Goal: Information Seeking & Learning: Learn about a topic

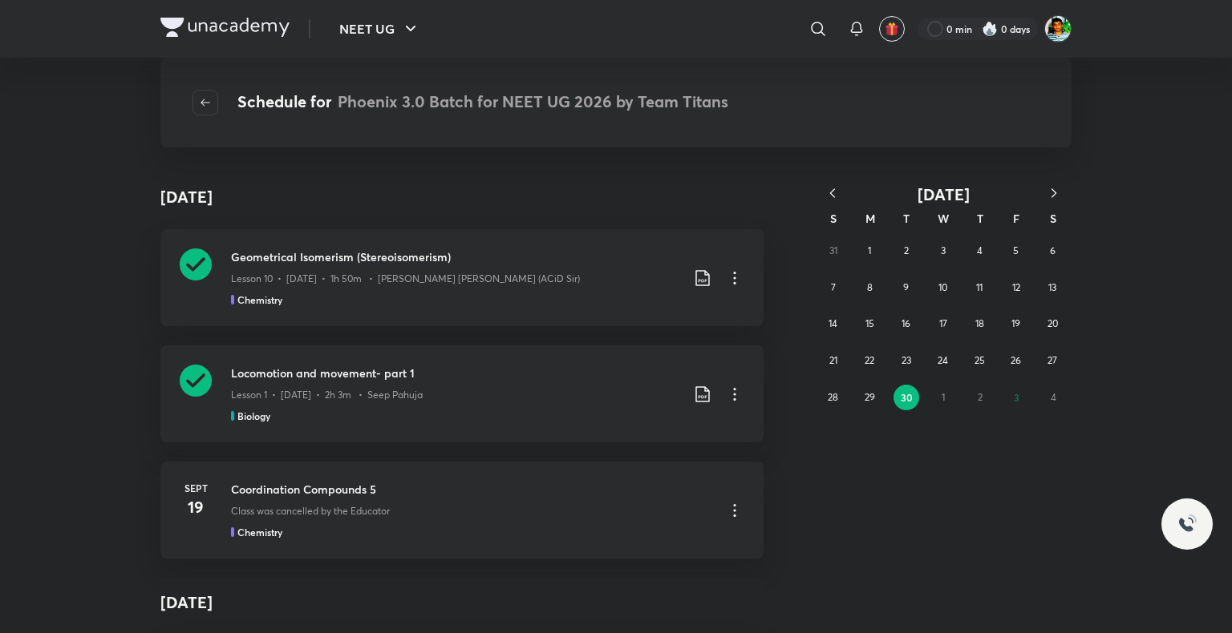
scroll to position [3254, 0]
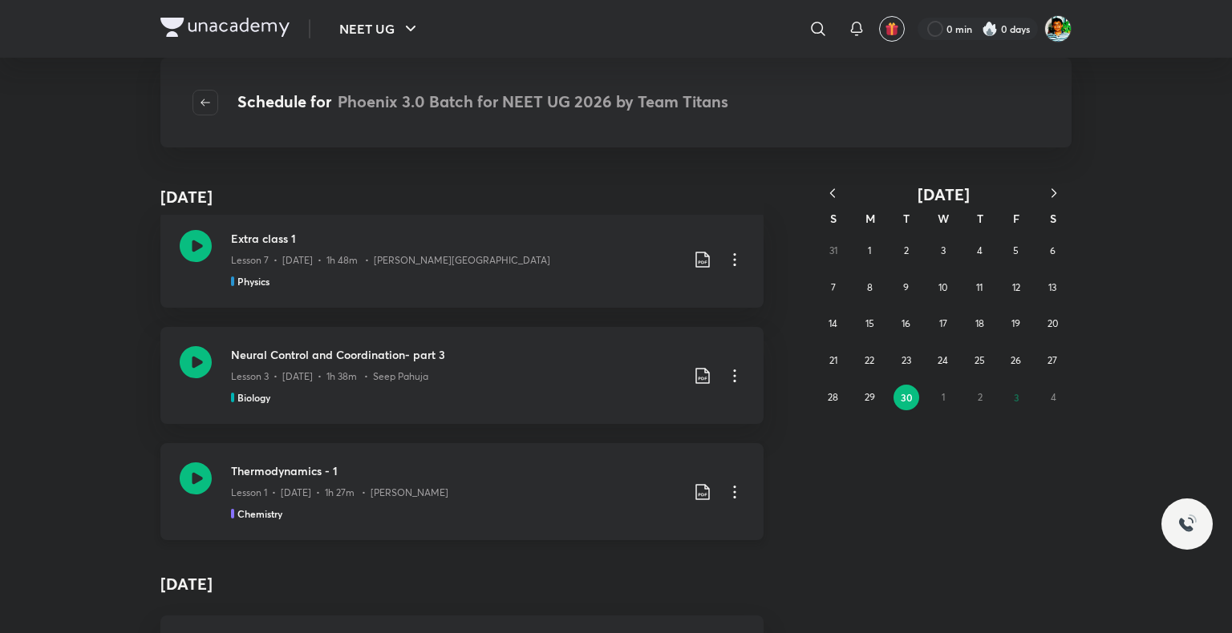
click at [182, 479] on icon at bounding box center [196, 479] width 32 height 32
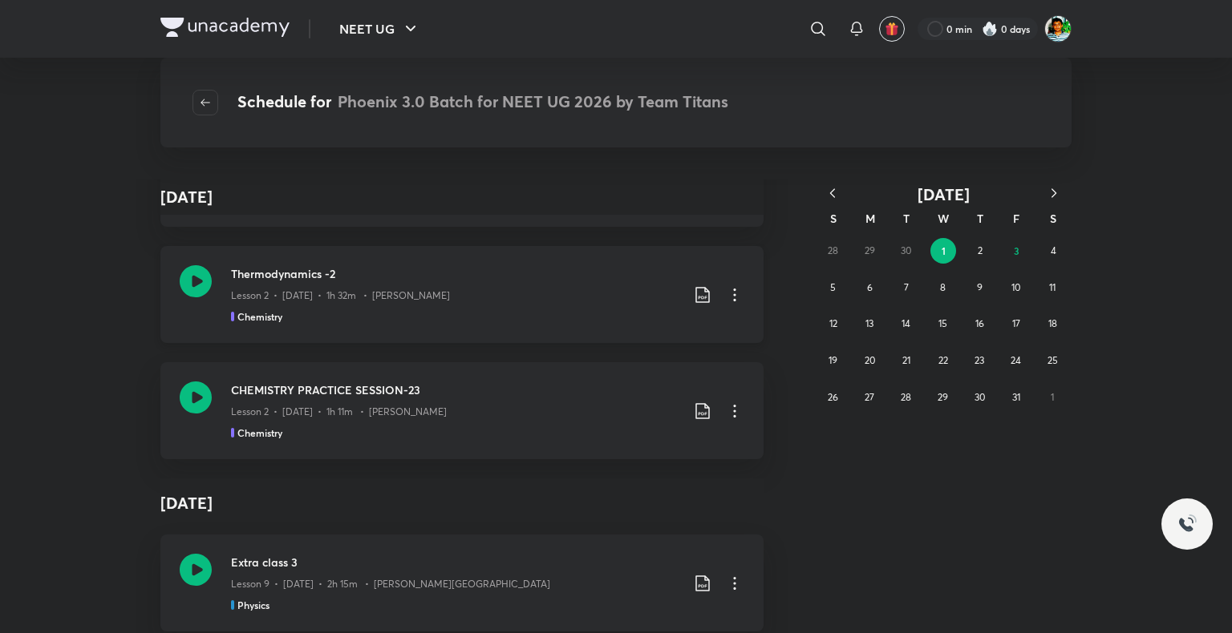
scroll to position [3627, 0]
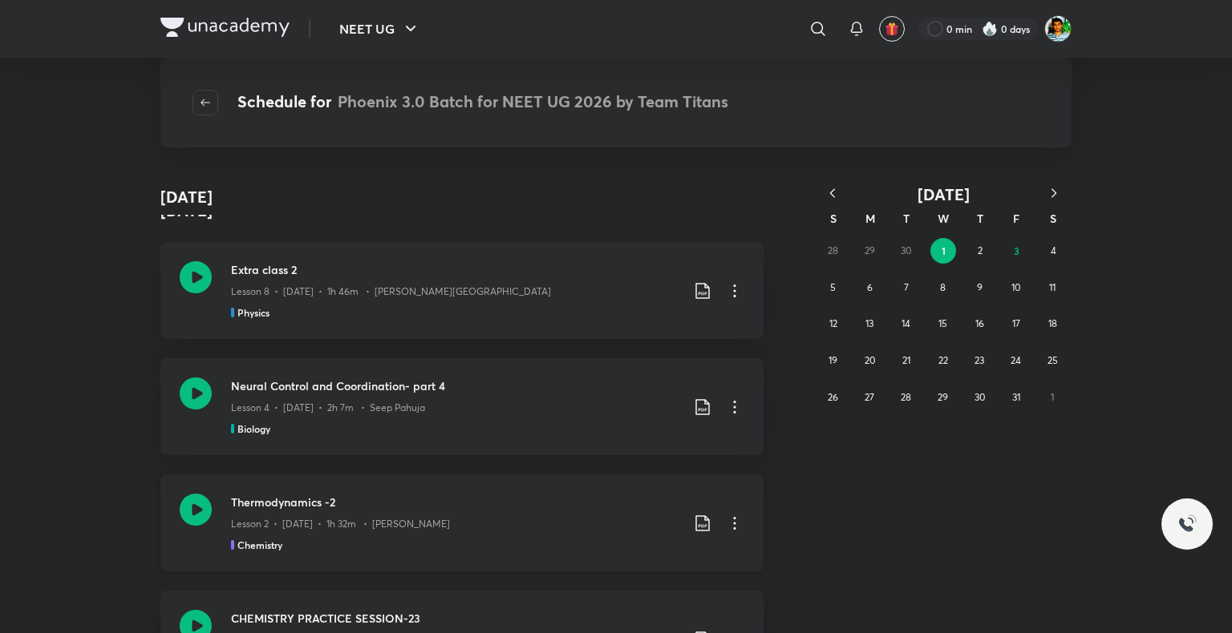
click at [700, 520] on icon at bounding box center [702, 523] width 19 height 19
click at [600, 572] on p "With annotation" at bounding box center [575, 576] width 83 height 17
